Goal: Transaction & Acquisition: Purchase product/service

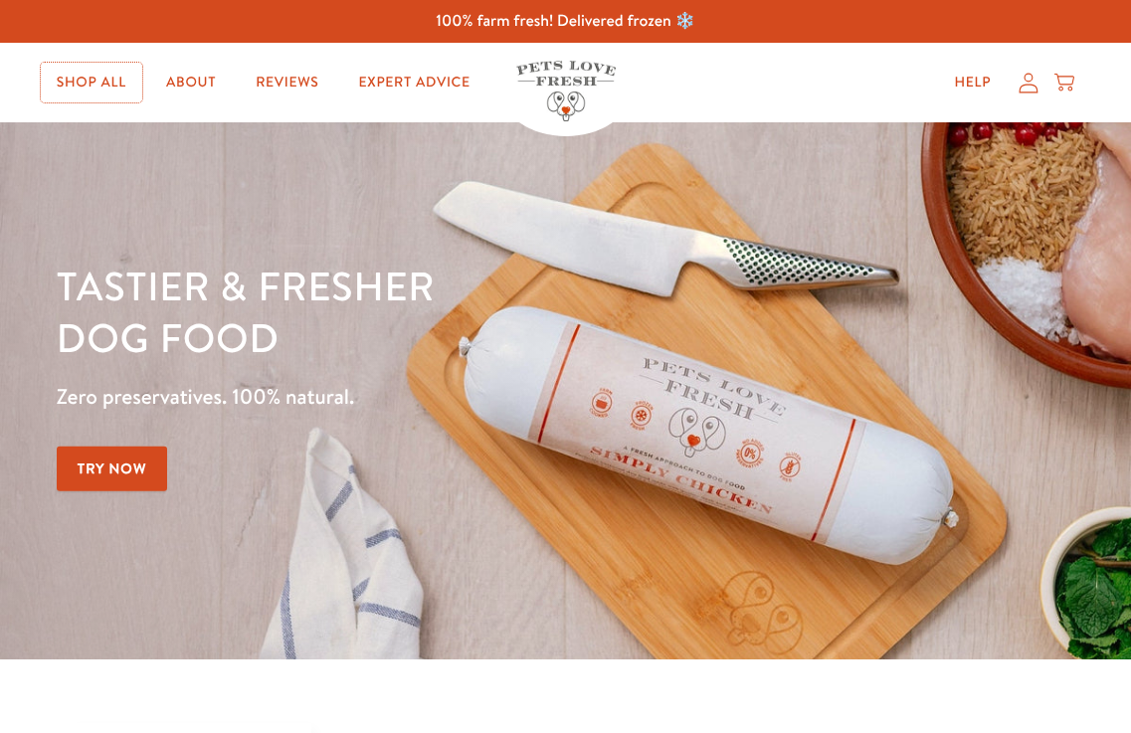
click at [88, 80] on link "Shop All" at bounding box center [91, 83] width 101 height 40
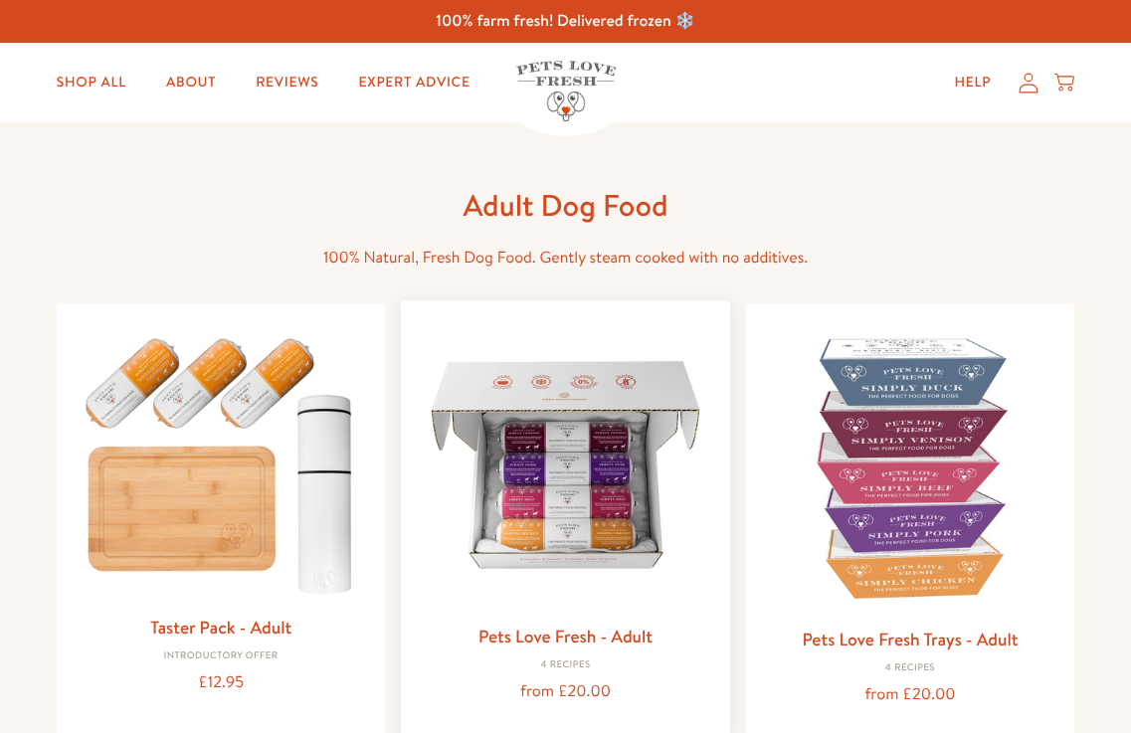
click at [561, 369] on img at bounding box center [565, 464] width 296 height 296
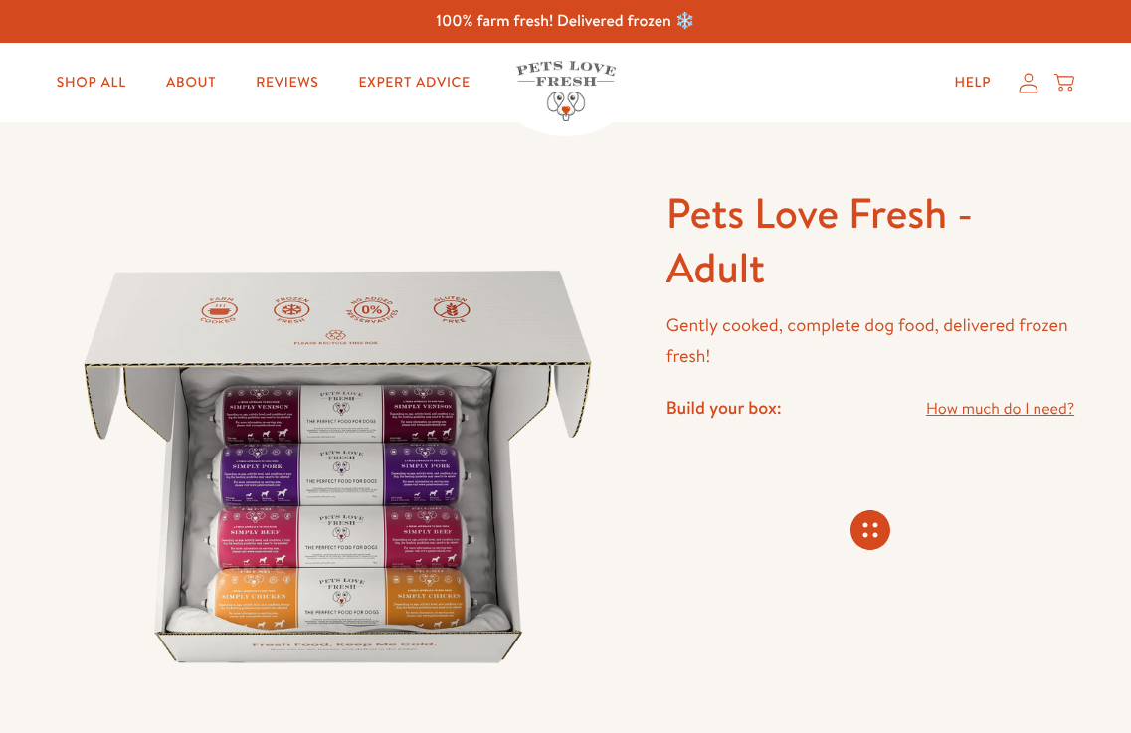
scroll to position [99, 0]
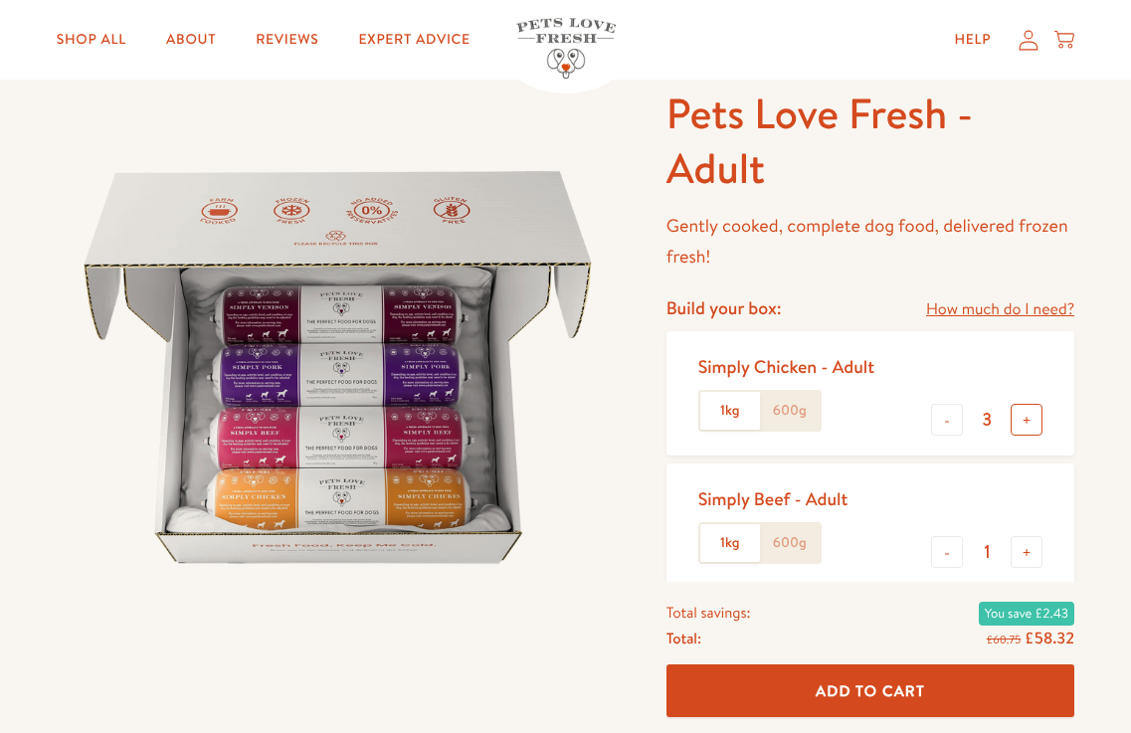
click at [1020, 423] on button "+" at bounding box center [1027, 420] width 32 height 32
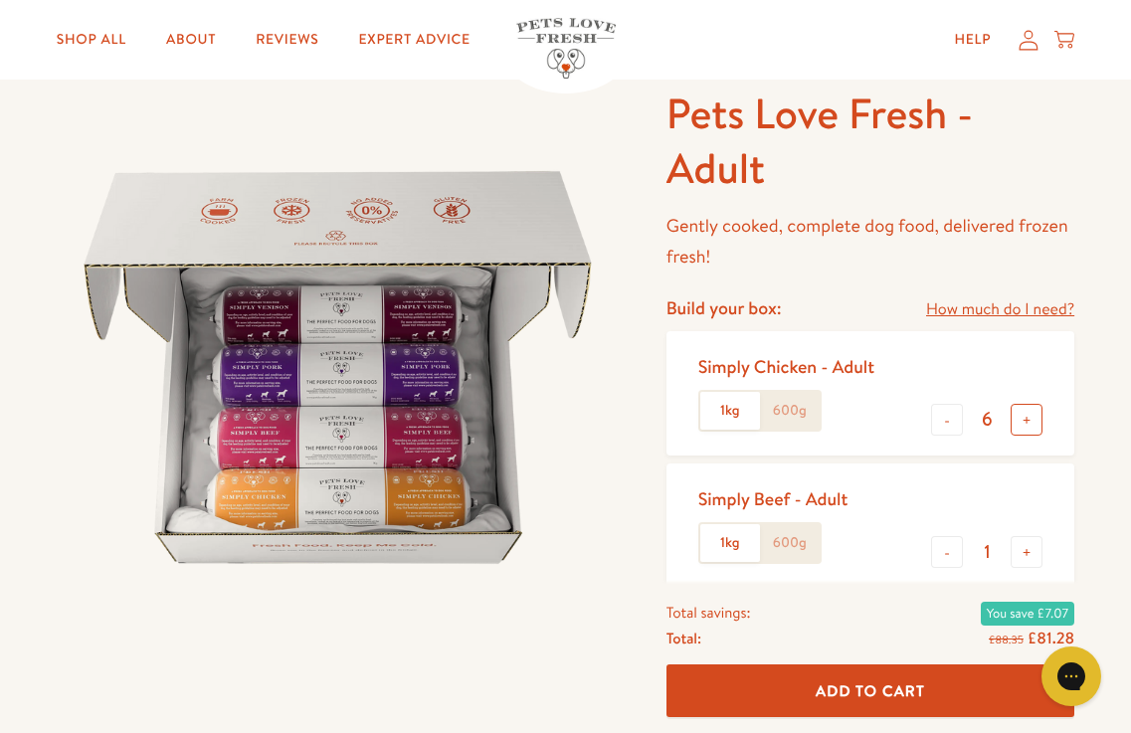
type input "7"
click at [871, 667] on button "Add To Cart" at bounding box center [871, 692] width 408 height 53
